Goal: Information Seeking & Learning: Learn about a topic

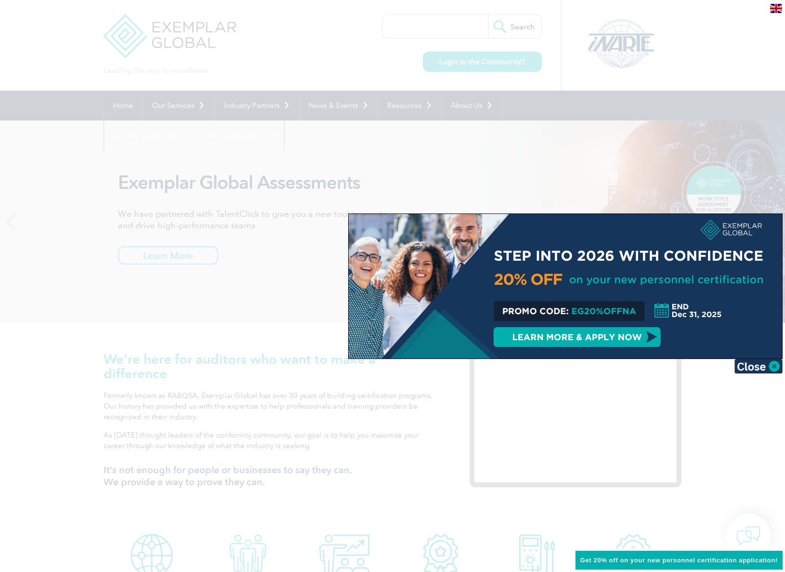
click at [770, 364] on img at bounding box center [759, 366] width 48 height 14
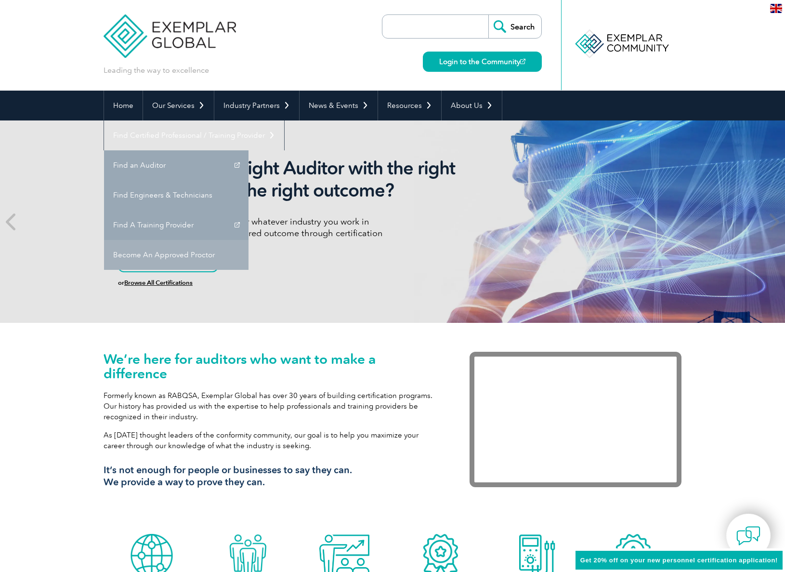
click at [249, 240] on link "Become An Approved Proctor" at bounding box center [176, 255] width 145 height 30
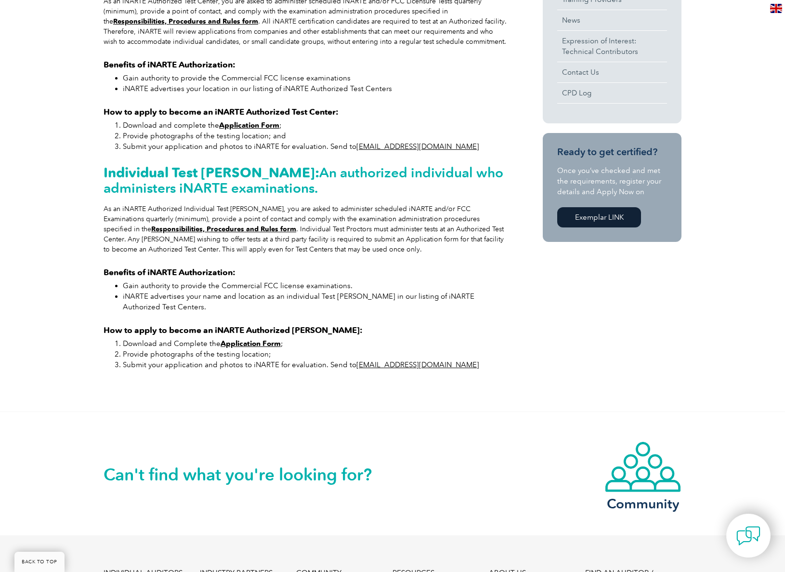
scroll to position [47, 0]
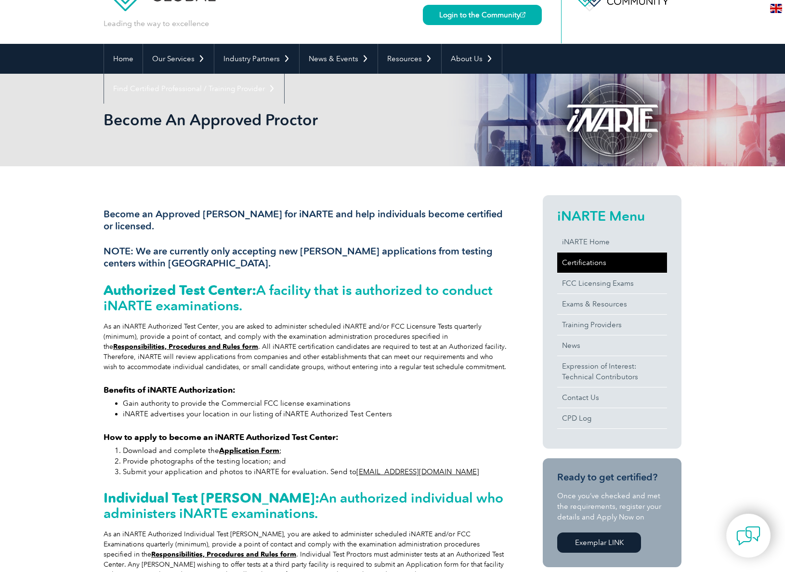
click at [599, 260] on link "Certifications" at bounding box center [612, 262] width 110 height 20
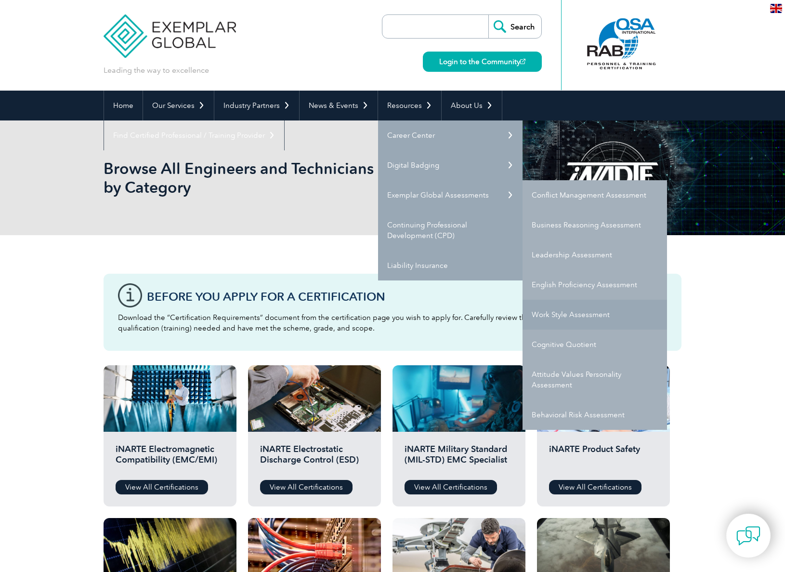
scroll to position [17, 0]
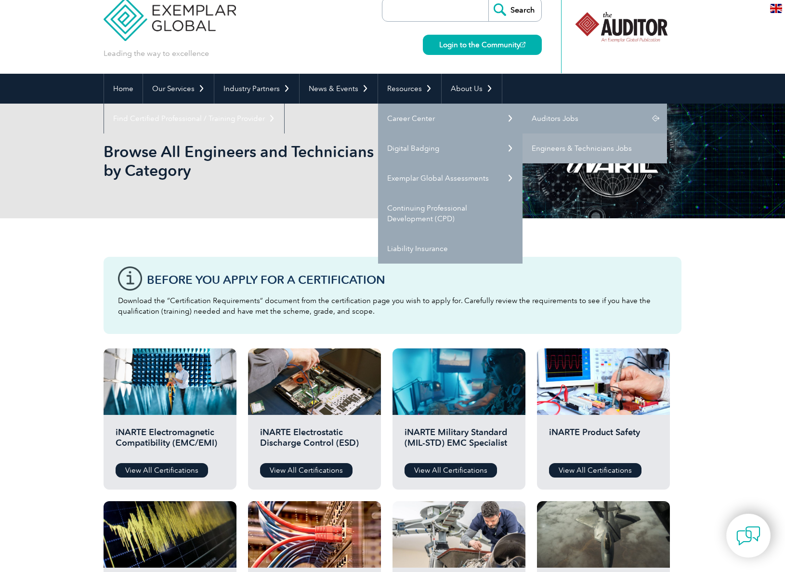
click at [563, 112] on link "Auditors Jobs" at bounding box center [595, 119] width 145 height 30
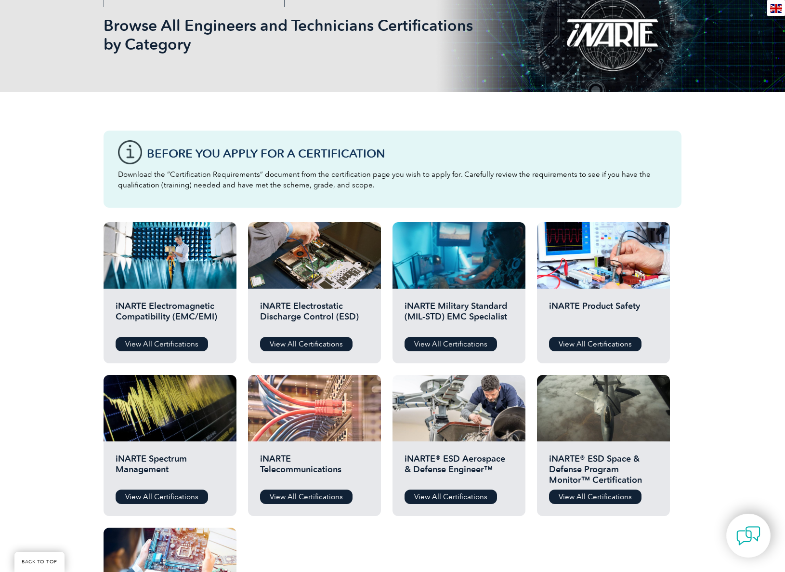
scroll to position [0, 0]
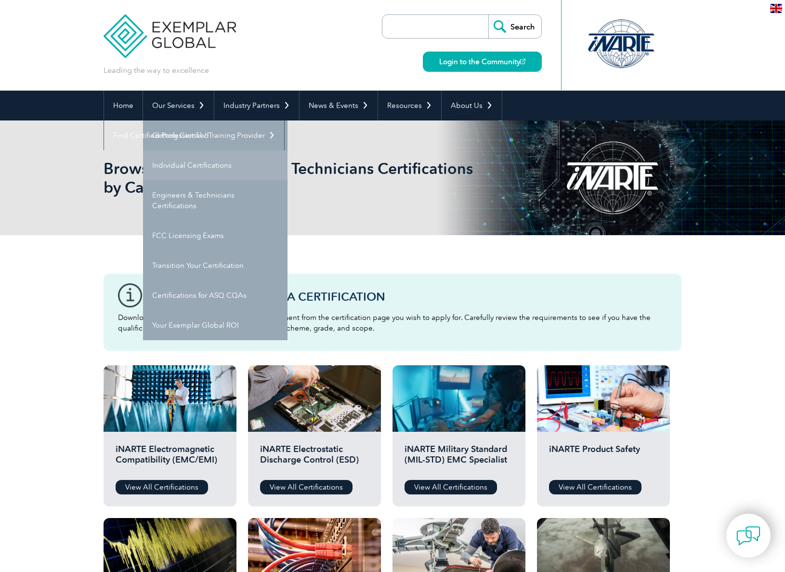
click at [183, 169] on link "Individual Certifications" at bounding box center [215, 165] width 145 height 30
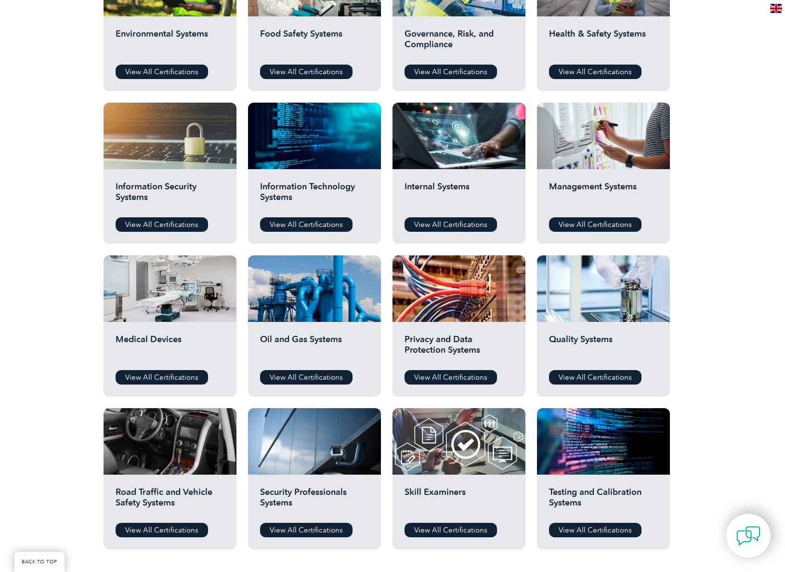
scroll to position [306, 0]
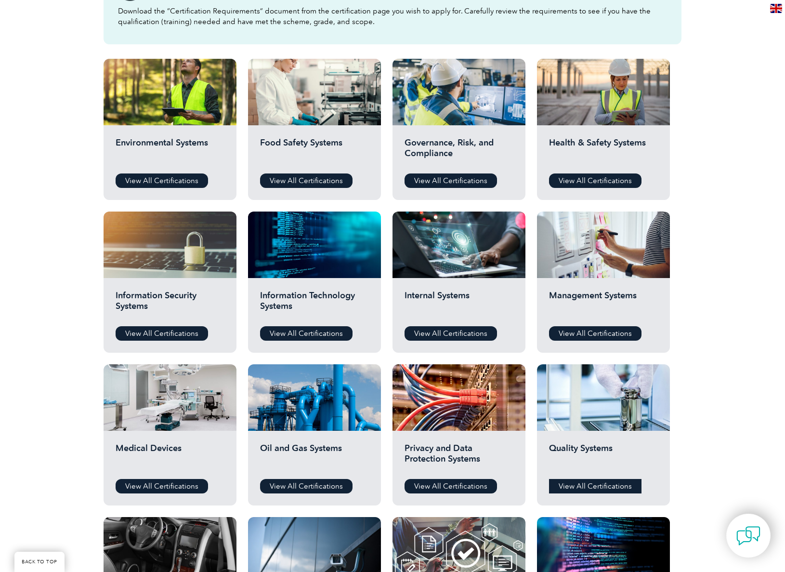
click at [612, 482] on link "View All Certifications" at bounding box center [595, 486] width 92 height 14
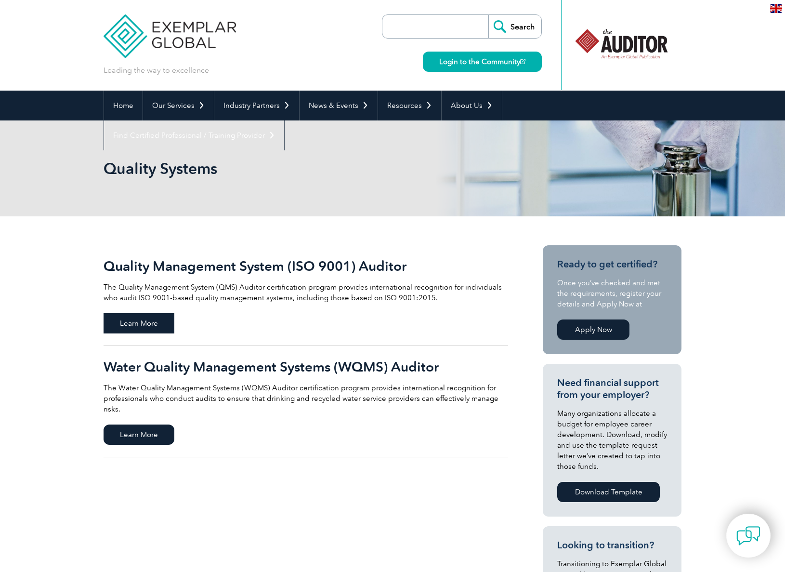
click at [155, 321] on span "Learn More" at bounding box center [139, 323] width 71 height 20
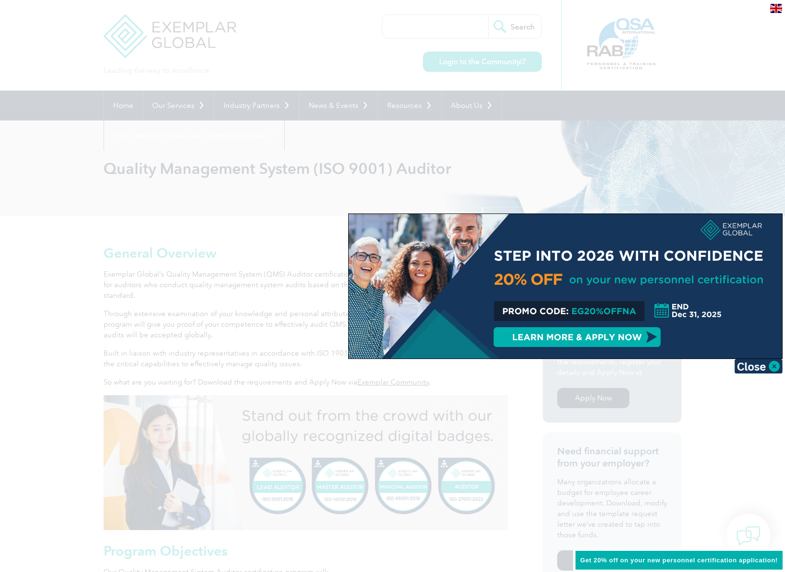
click at [61, 292] on div at bounding box center [392, 286] width 785 height 572
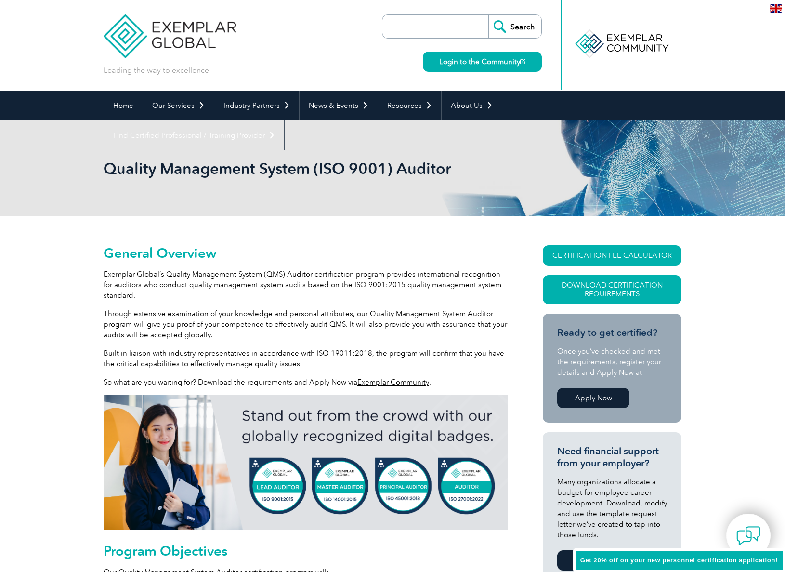
click at [417, 380] on link "Exemplar Community" at bounding box center [393, 382] width 72 height 9
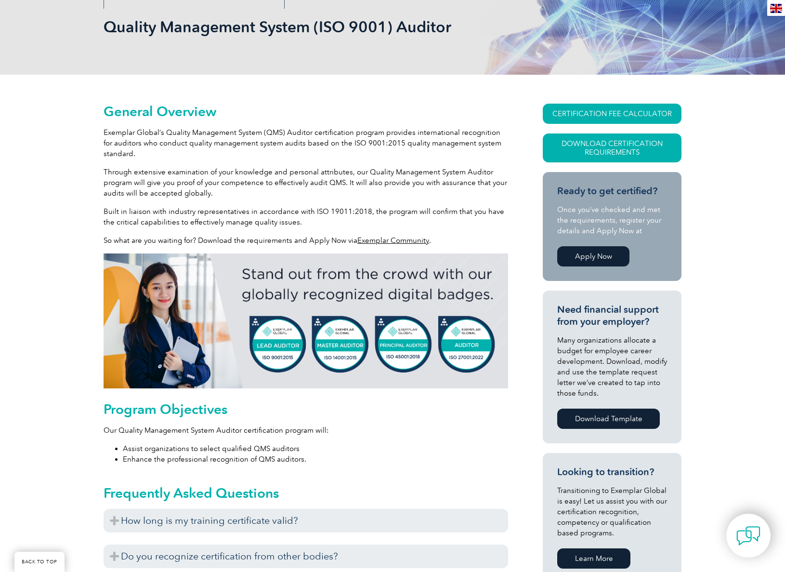
scroll to position [222, 0]
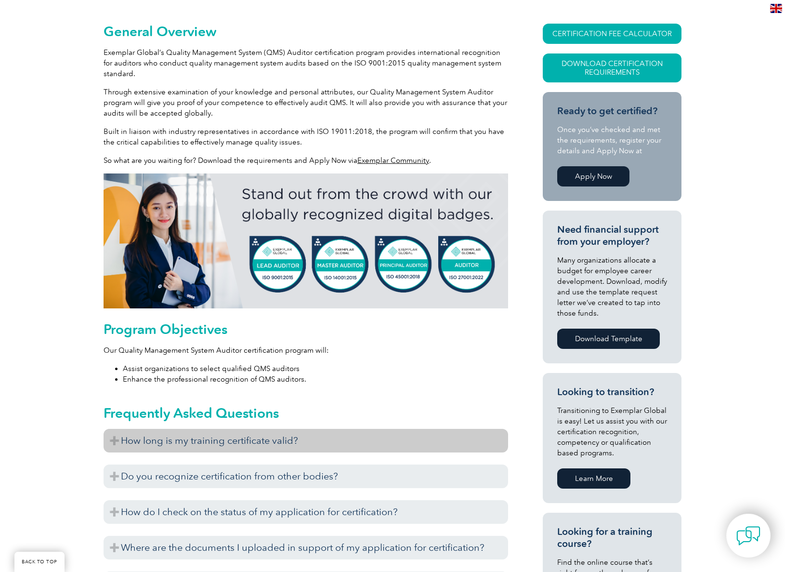
click at [150, 447] on h3 "How long is my training certificate valid?" at bounding box center [306, 441] width 405 height 24
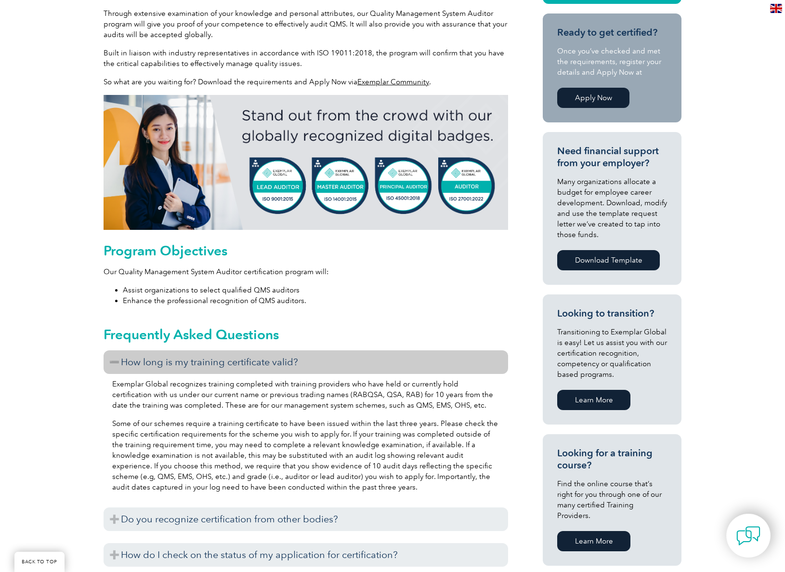
scroll to position [445, 0]
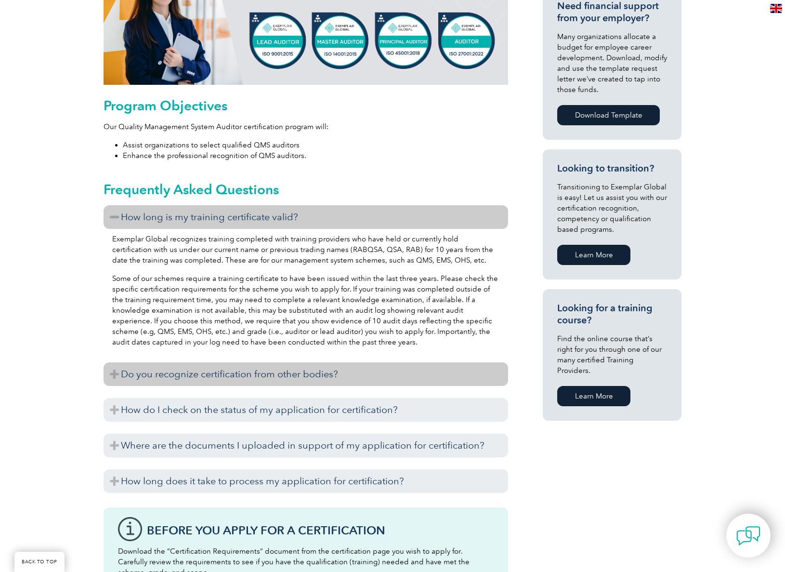
click at [116, 380] on h3 "Do you recognize certification from other bodies?" at bounding box center [306, 374] width 405 height 24
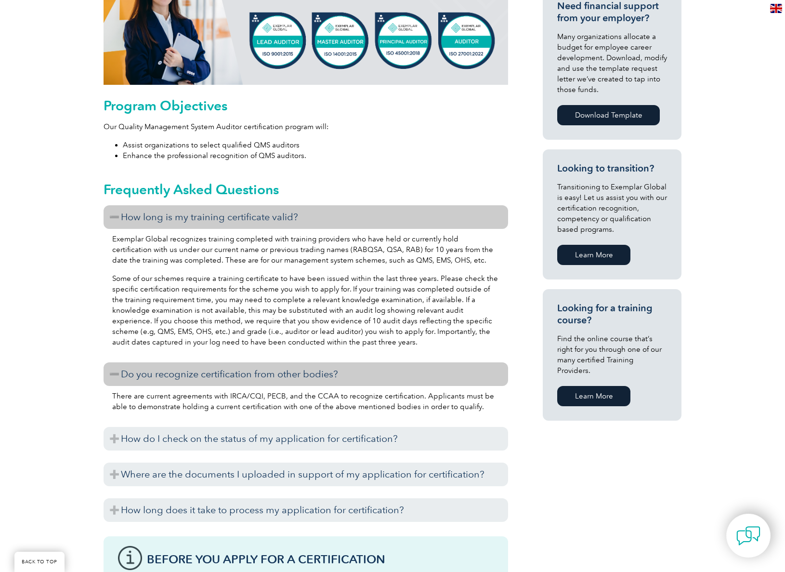
click at [116, 380] on h3 "Do you recognize certification from other bodies?" at bounding box center [306, 374] width 405 height 24
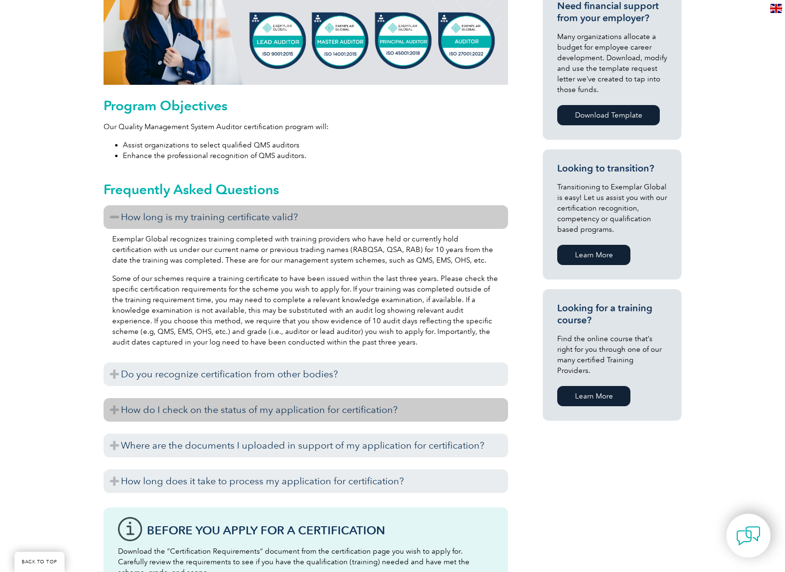
click at [111, 404] on h3 "How do I check on the status of my application for certification?" at bounding box center [306, 410] width 405 height 24
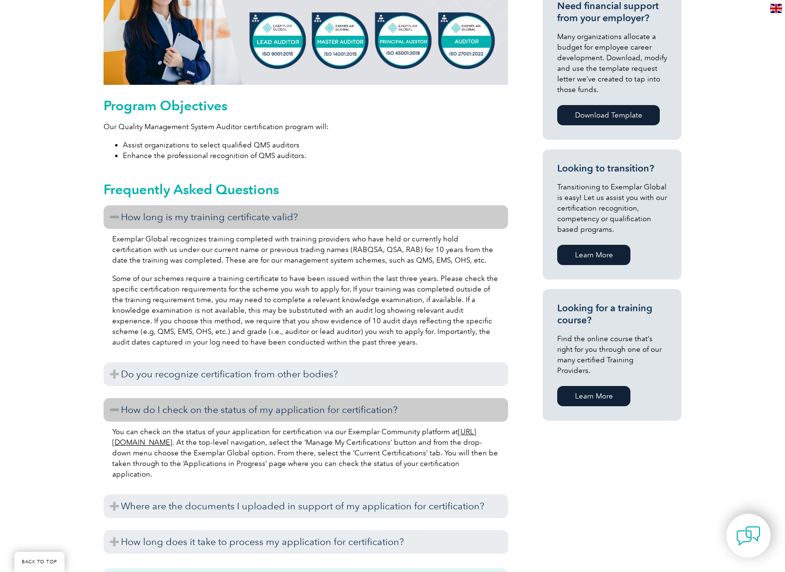
click at [111, 404] on h3 "How do I check on the status of my application for certification?" at bounding box center [306, 410] width 405 height 24
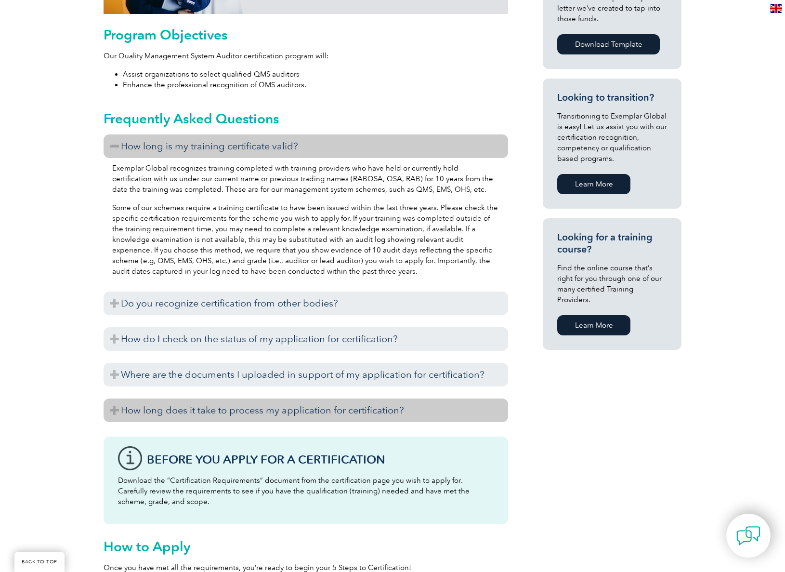
scroll to position [0, 0]
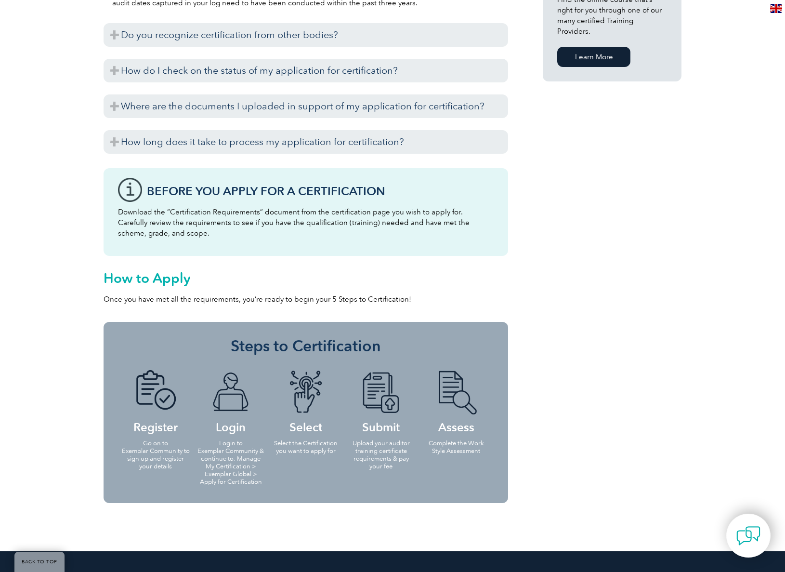
scroll to position [901, 0]
